Goal: Task Accomplishment & Management: Manage account settings

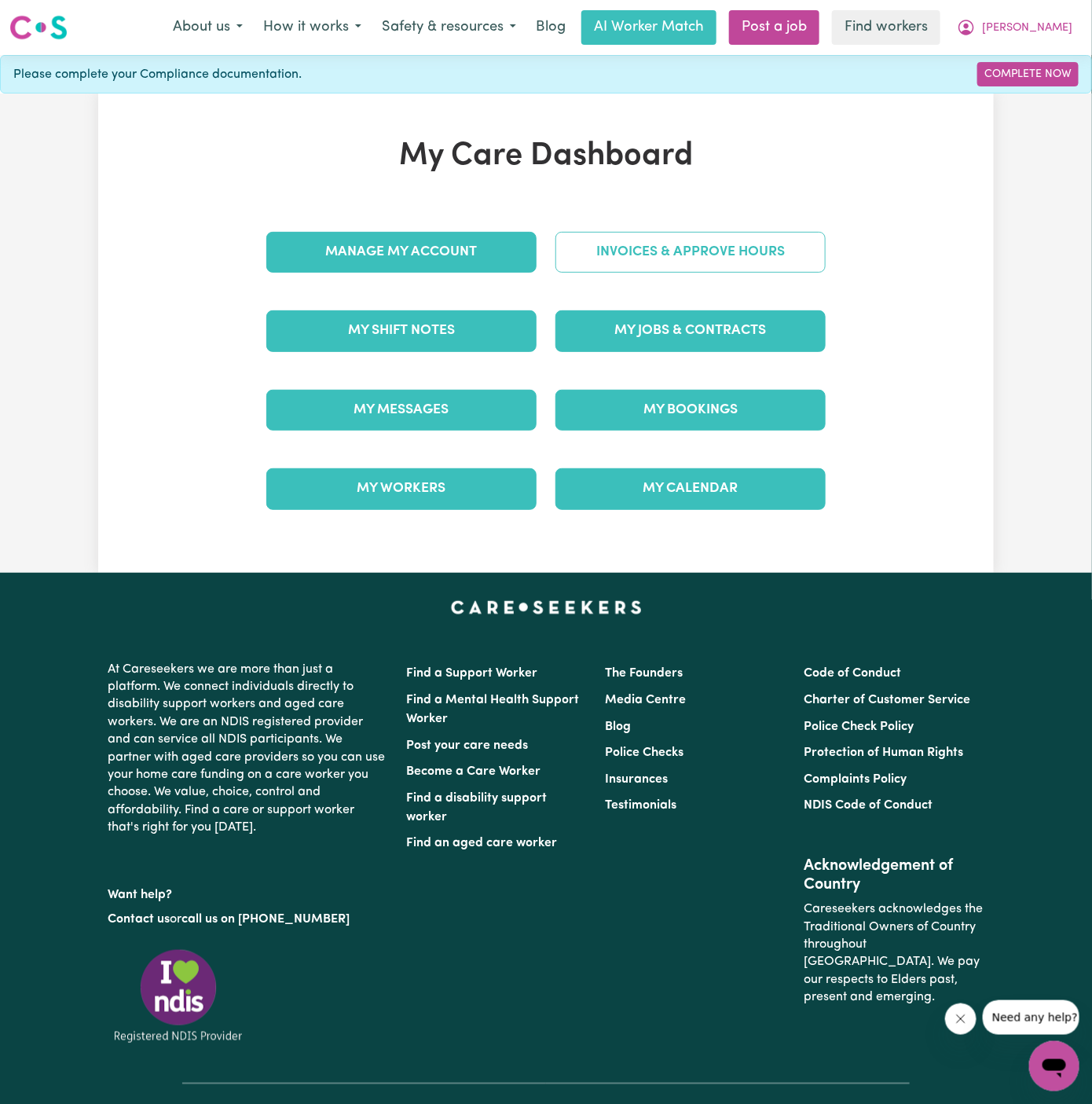
click at [682, 255] on link "Invoices & Approve Hours" at bounding box center [690, 252] width 270 height 41
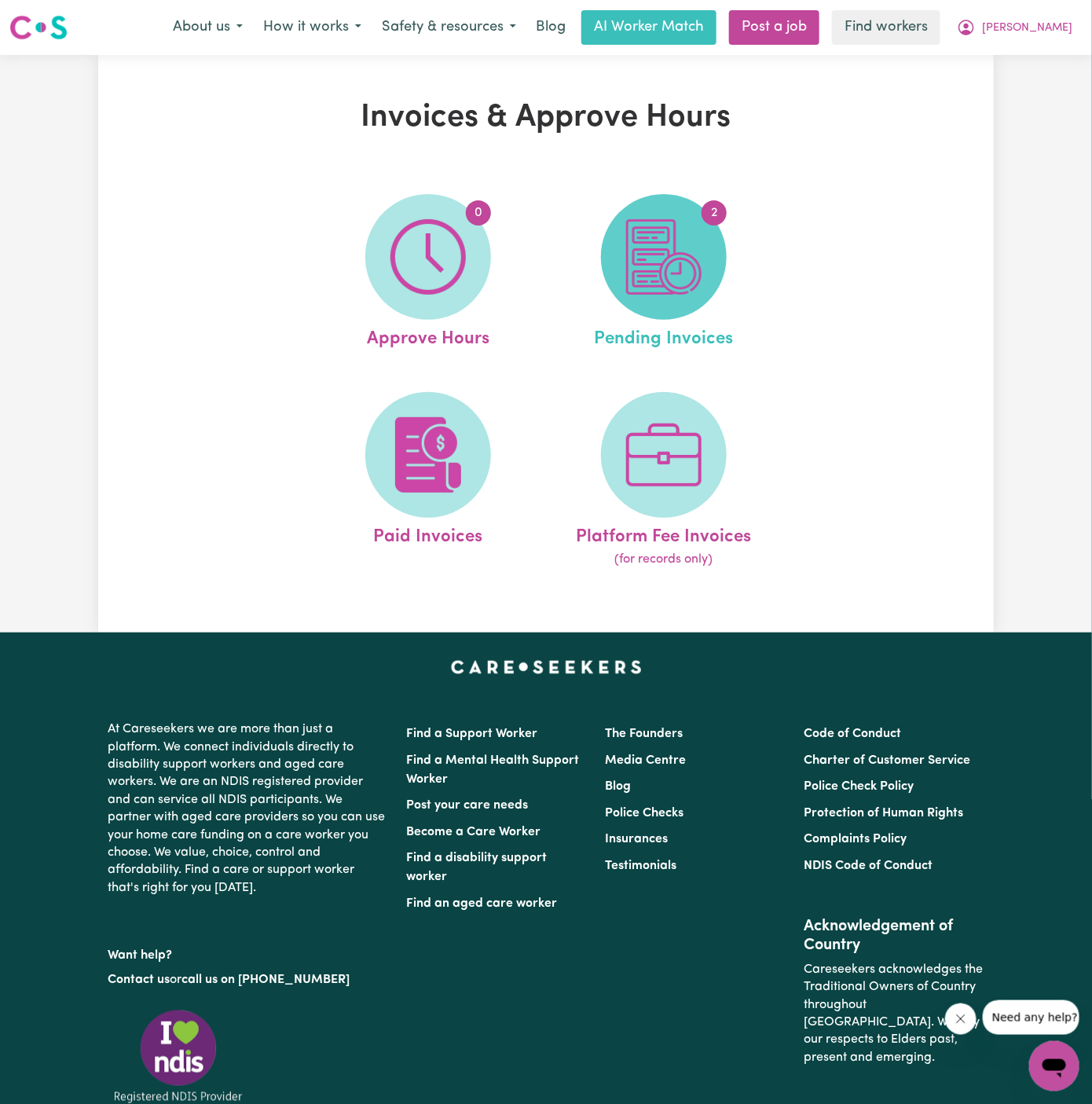
click at [655, 270] on img at bounding box center [664, 257] width 76 height 76
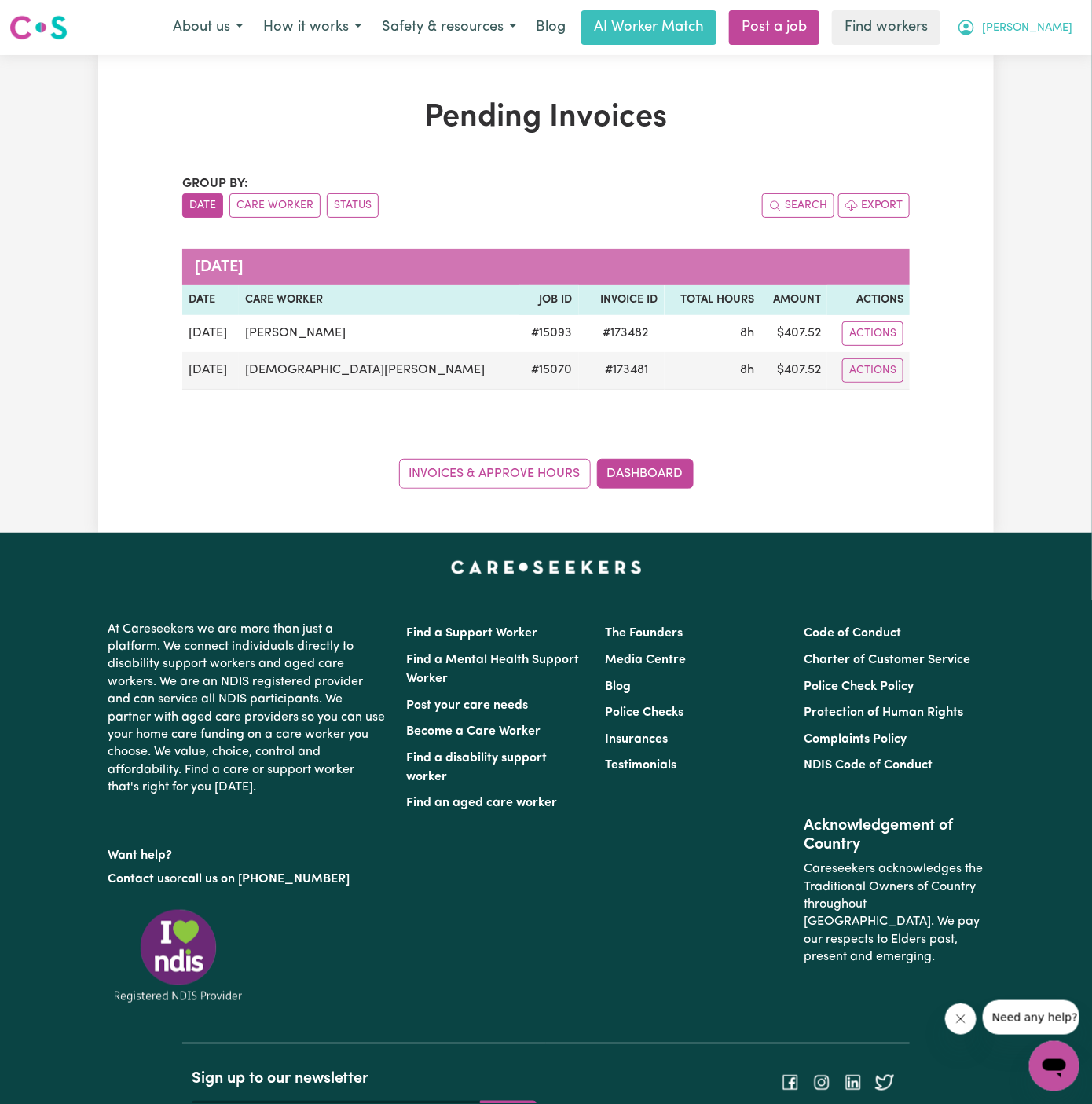
click at [1058, 25] on span "[PERSON_NAME]" at bounding box center [1027, 28] width 91 height 17
click at [1015, 54] on link "My Dashboard" at bounding box center [1020, 61] width 124 height 30
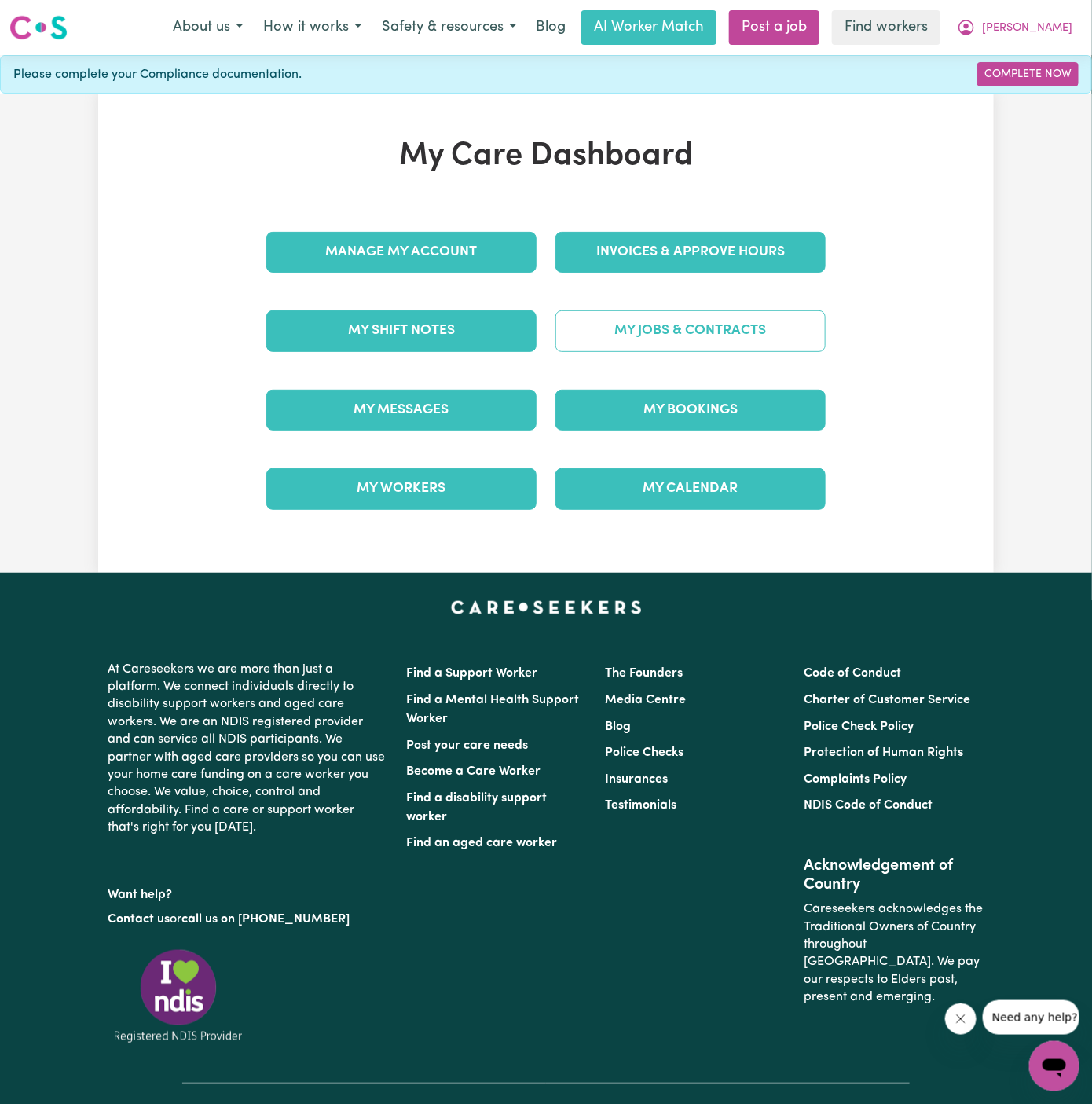
click at [711, 325] on link "My Jobs & Contracts" at bounding box center [690, 331] width 270 height 41
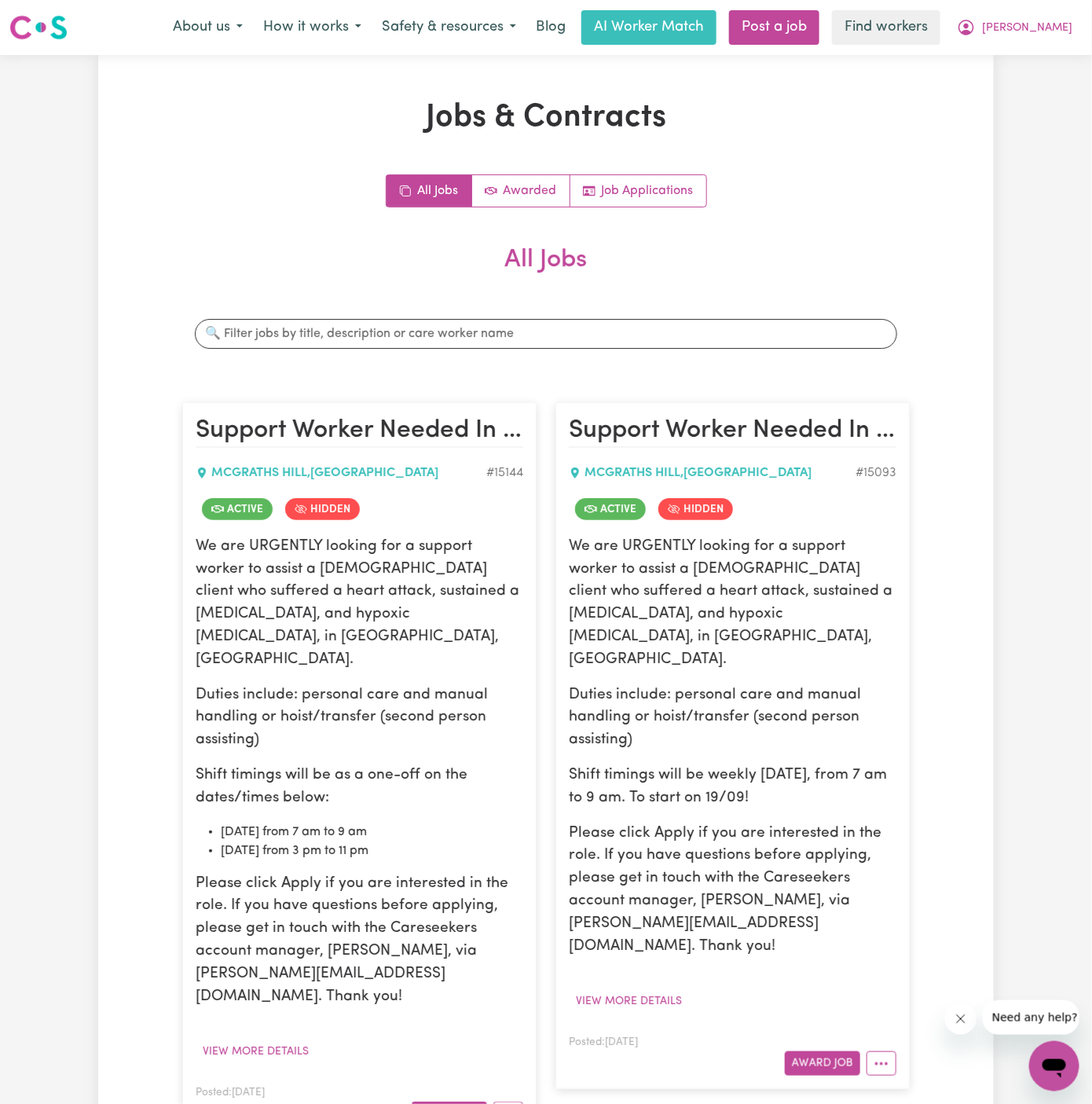
click at [1057, 28] on span "[PERSON_NAME]" at bounding box center [1027, 28] width 91 height 17
click at [1042, 57] on link "My Dashboard" at bounding box center [1020, 61] width 124 height 30
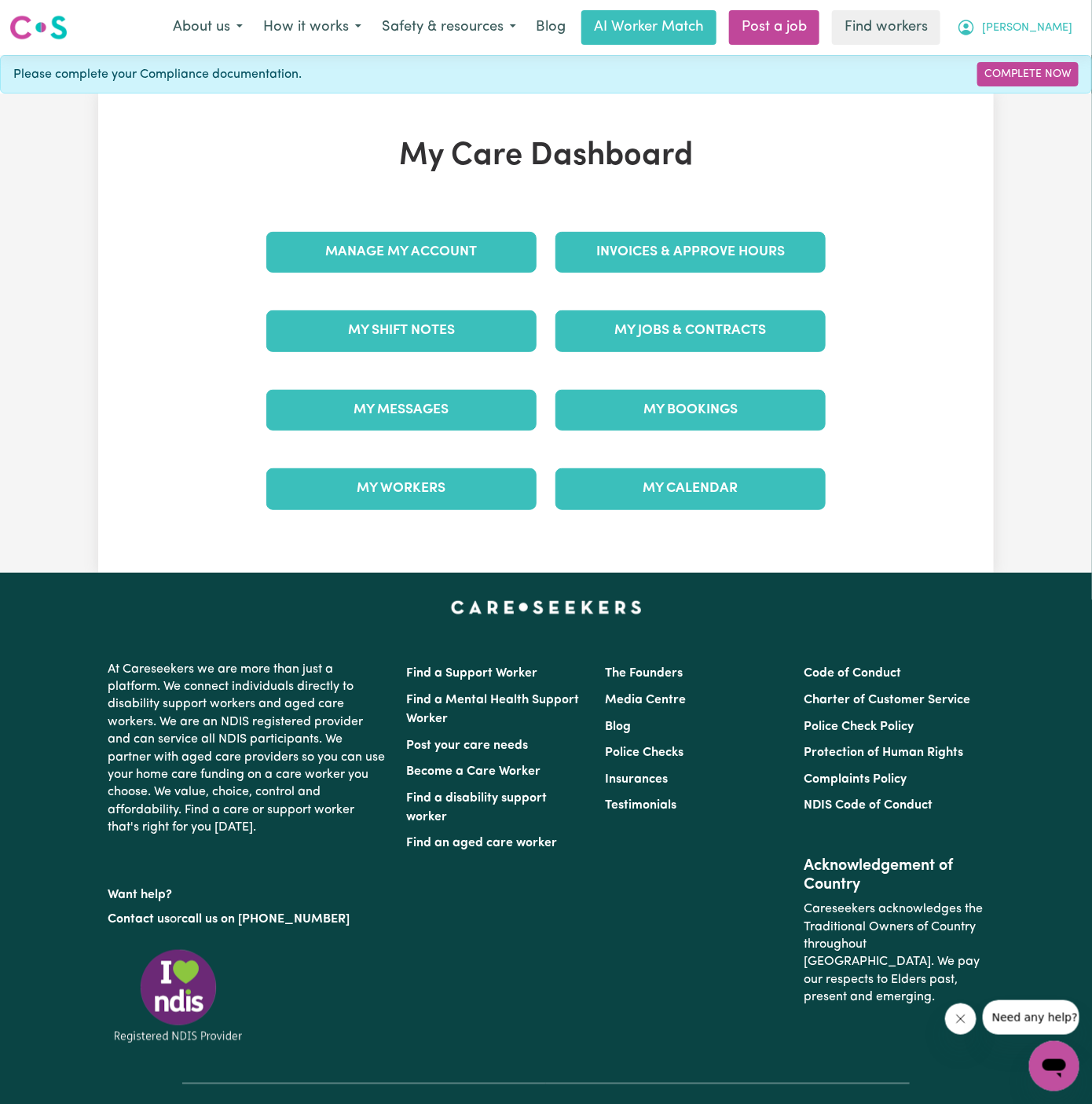
click at [1047, 20] on span "[PERSON_NAME]" at bounding box center [1027, 28] width 91 height 17
click at [1038, 89] on link "Logout" at bounding box center [1020, 91] width 124 height 30
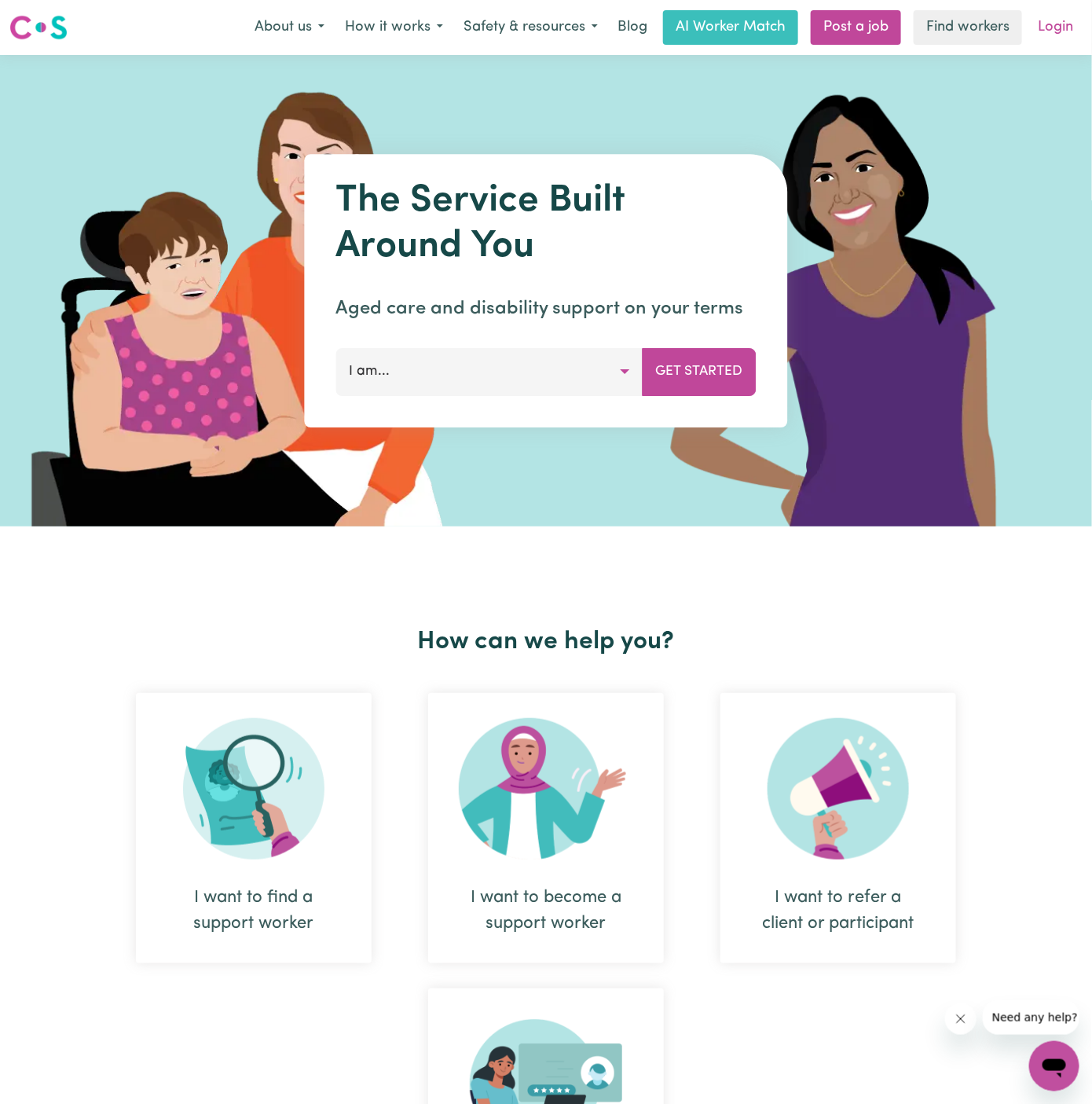
click at [1061, 36] on link "Login" at bounding box center [1056, 28] width 54 height 35
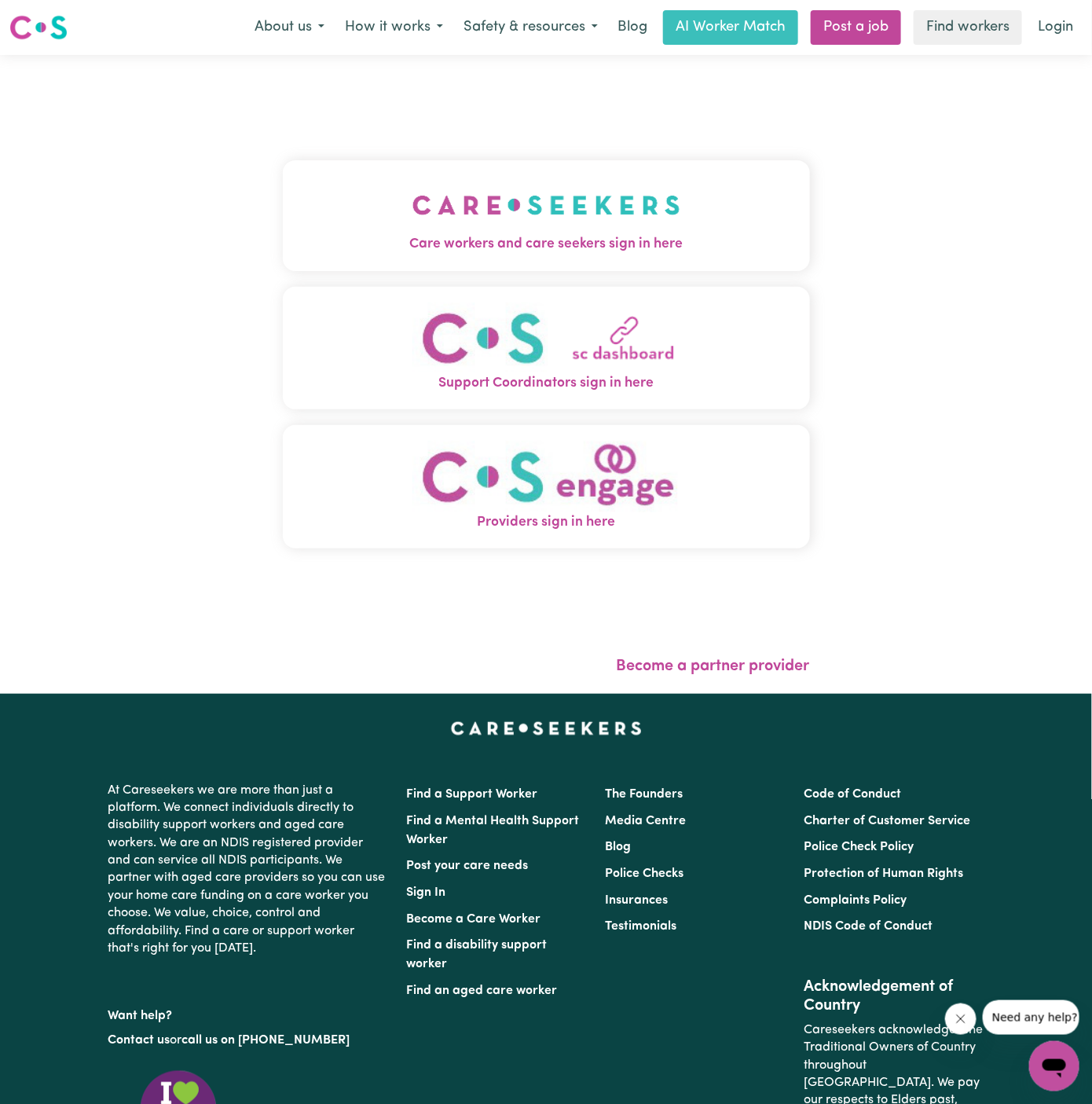
click at [477, 205] on img "Care workers and care seekers sign in here" at bounding box center [546, 206] width 268 height 58
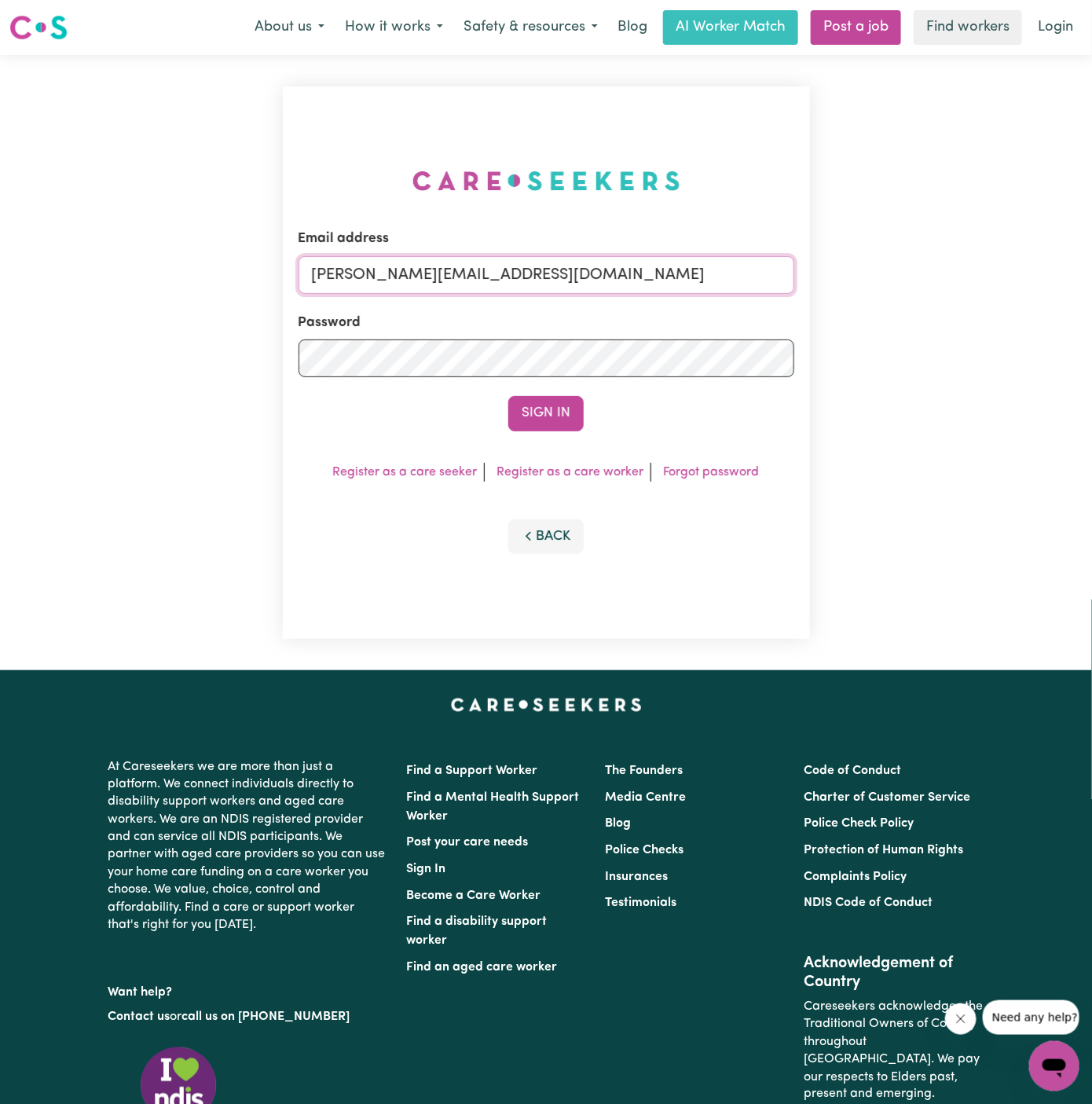
click at [636, 261] on input "[PERSON_NAME][EMAIL_ADDRESS][DOMAIN_NAME]" at bounding box center [546, 275] width 496 height 38
drag, startPoint x: 391, startPoint y: 270, endPoint x: 890, endPoint y: 287, distance: 499.3
click at [890, 288] on div "Email address [EMAIL_ADDRESS][DOMAIN_NAME] Password Sign In Register as a care …" at bounding box center [546, 363] width 1092 height 616
type input "superuser~[EMAIL_ADDRESS][DOMAIN_NAME]"
click at [561, 406] on button "Sign In" at bounding box center [546, 413] width 76 height 35
